Goal: Check status: Check status

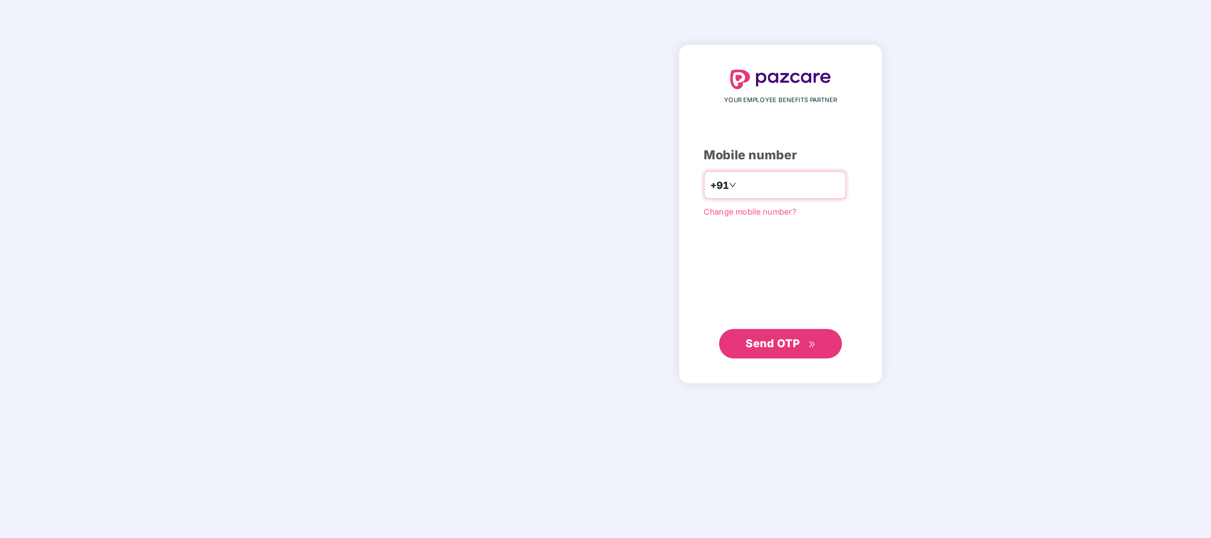
type input "**********"
click at [587, 377] on button "Send OTP" at bounding box center [605, 386] width 95 height 23
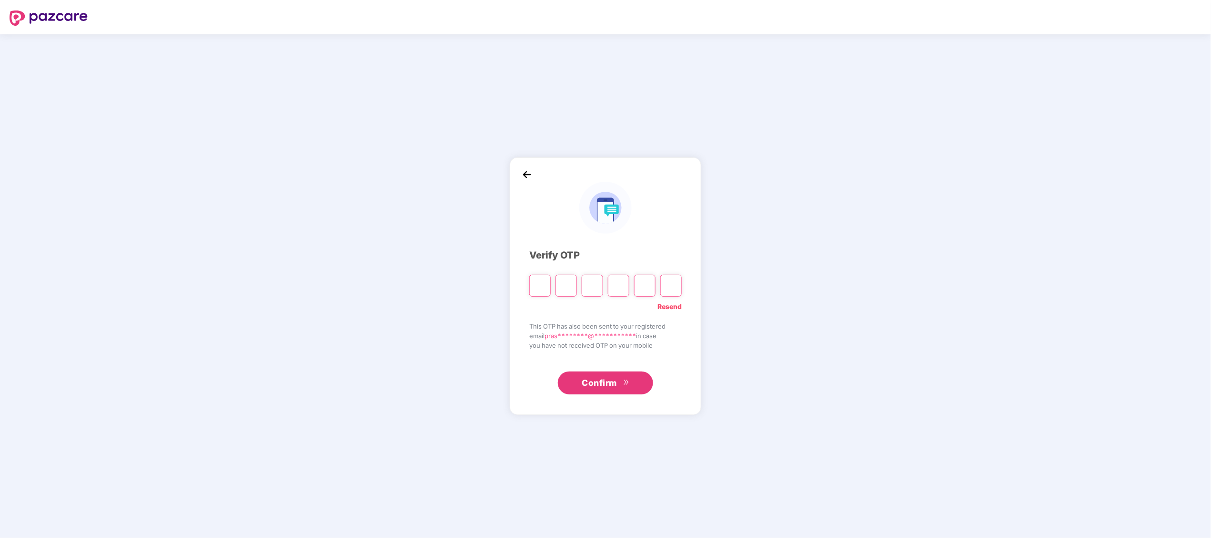
type input "*"
paste input "*"
type input "*"
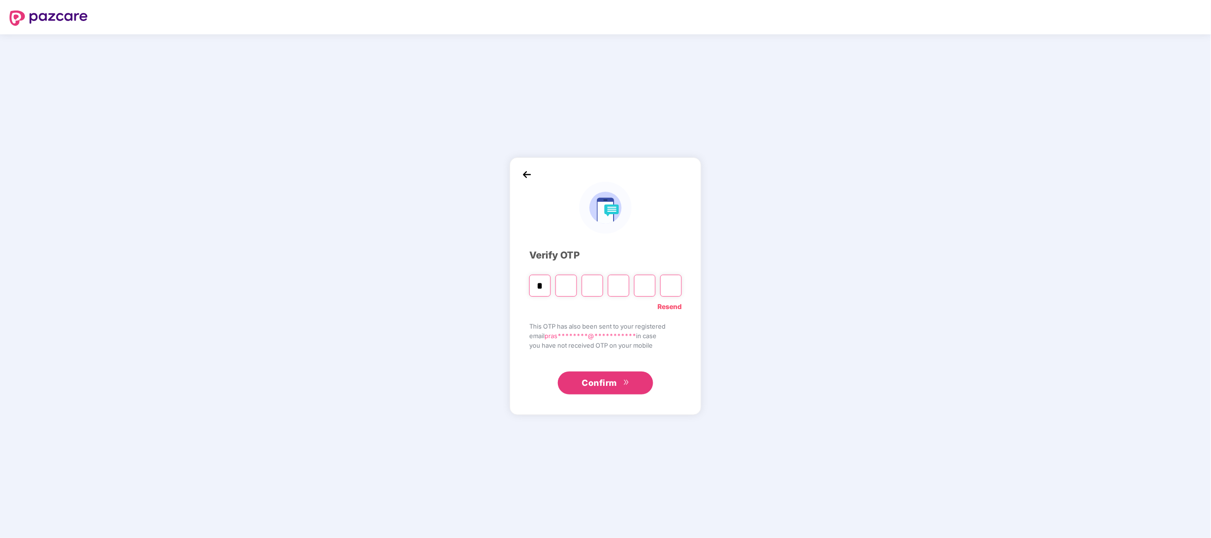
type input "*"
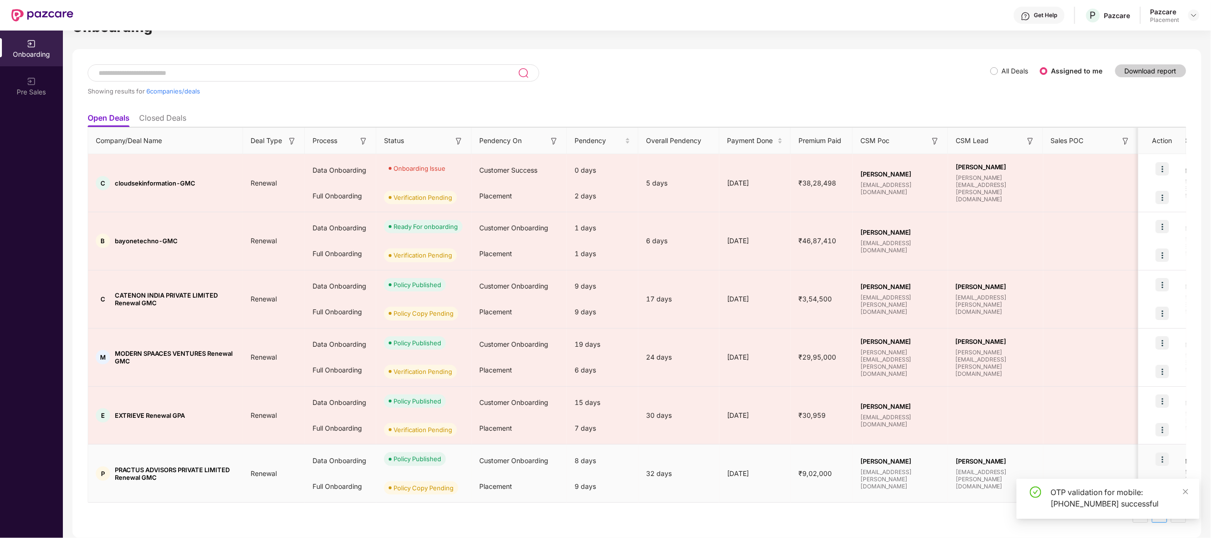
scroll to position [29, 0]
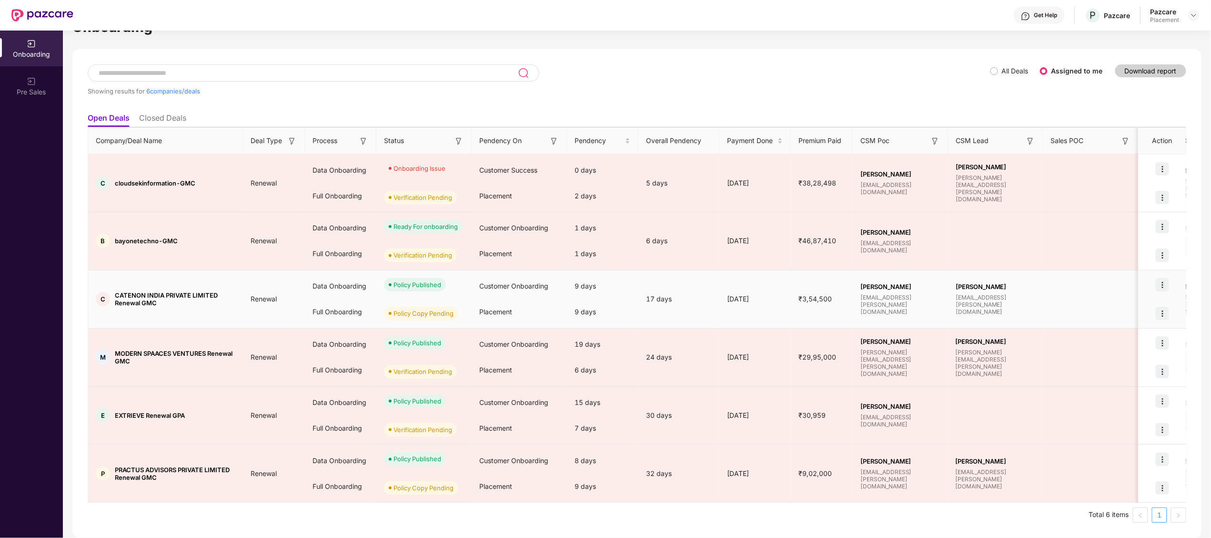
click at [133, 292] on span "CATENON INDIA PRIVATE LIMITED Renewal GMC" at bounding box center [175, 298] width 121 height 15
copy span "CATENON"
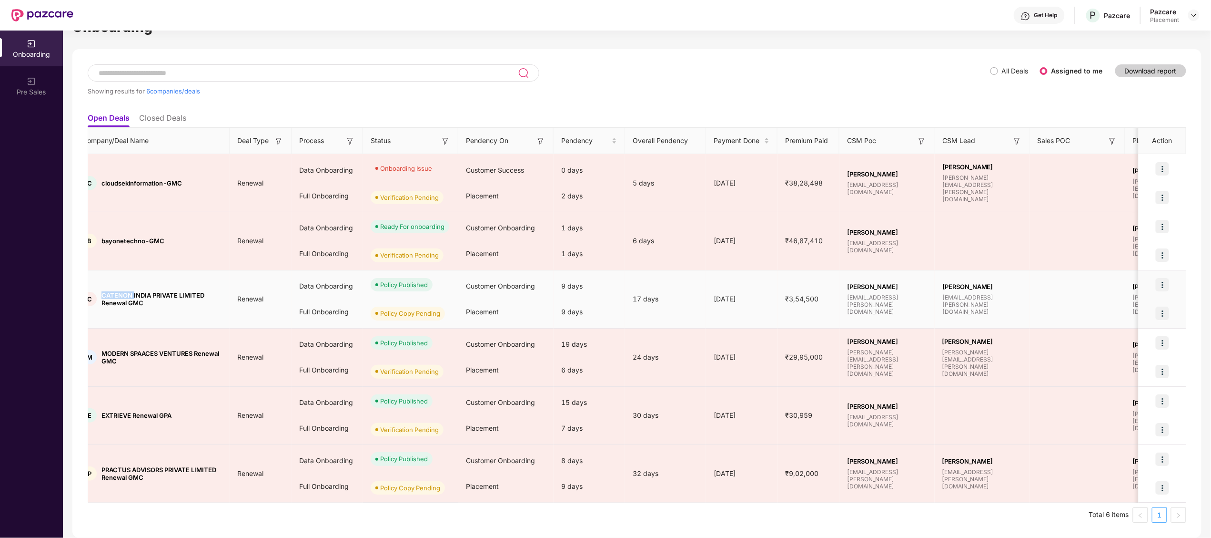
scroll to position [0, 0]
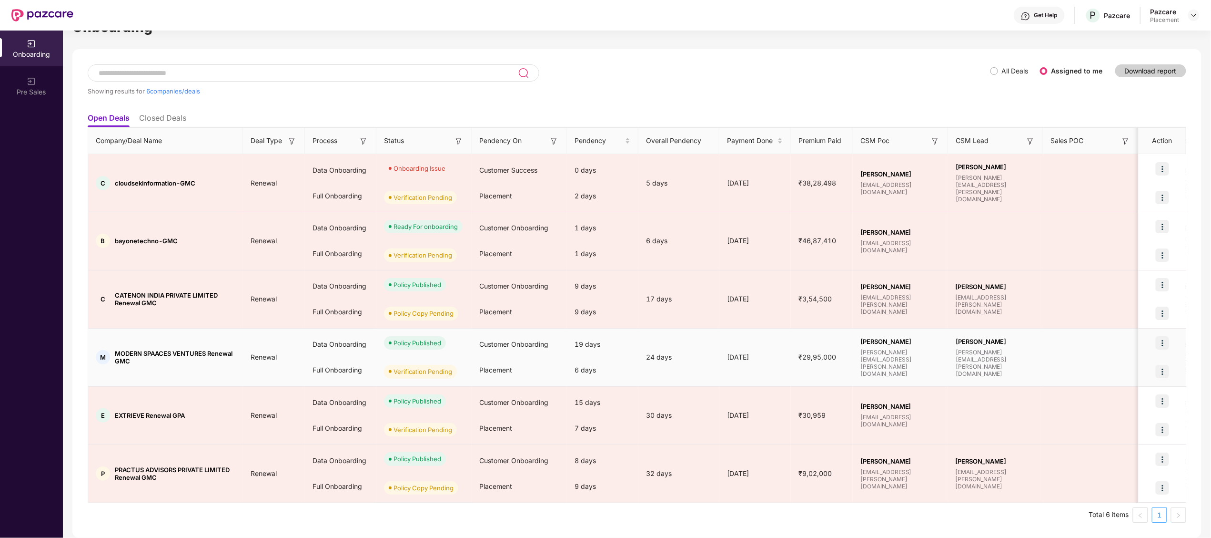
click at [171, 374] on td "M MODERN SPAACES VENTURES Renewal GMC" at bounding box center [165, 357] width 155 height 58
click at [132, 356] on span "MODERN SPAACES VENTURES Renewal GMC" at bounding box center [175, 356] width 121 height 15
copy span "MODERN"
